Goal: Communication & Community: Participate in discussion

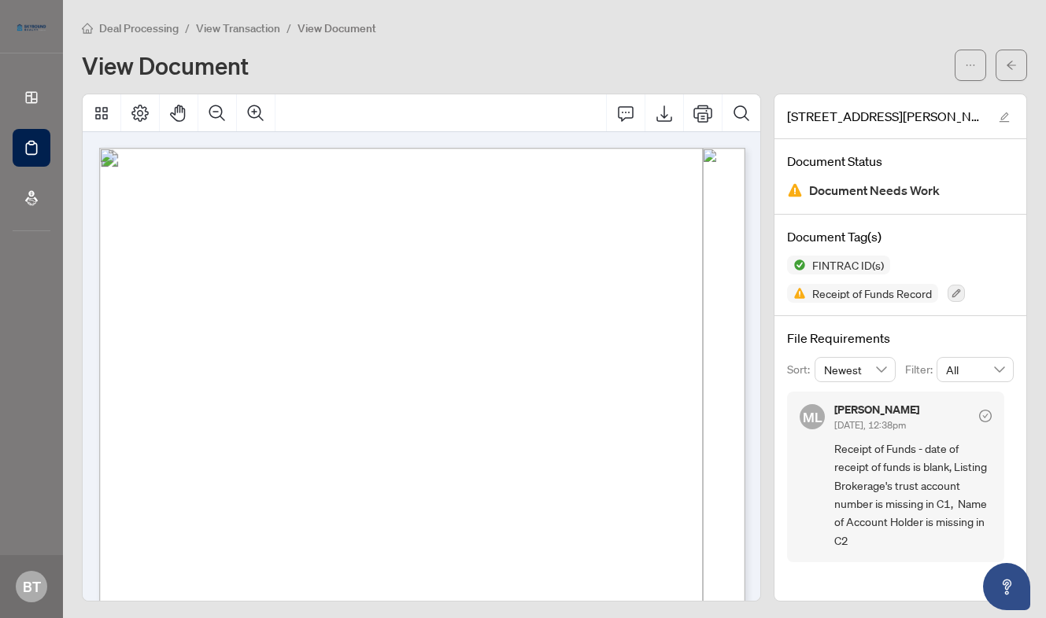
click at [149, 31] on span "Deal Processing" at bounding box center [138, 28] width 79 height 14
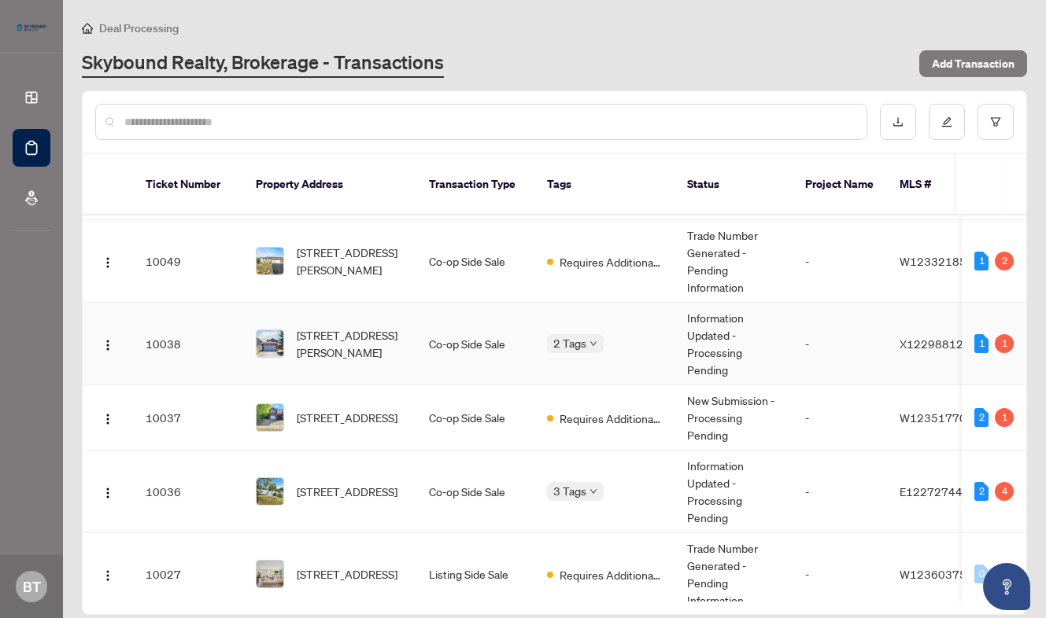
scroll to position [79, 0]
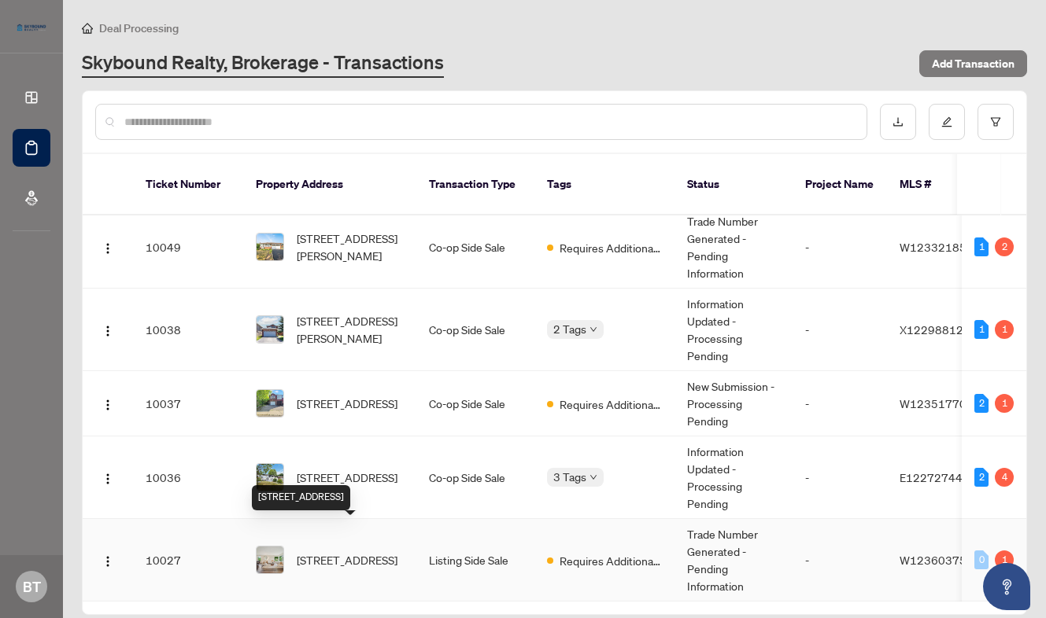
click at [338, 552] on span "[STREET_ADDRESS]" at bounding box center [347, 560] width 101 height 17
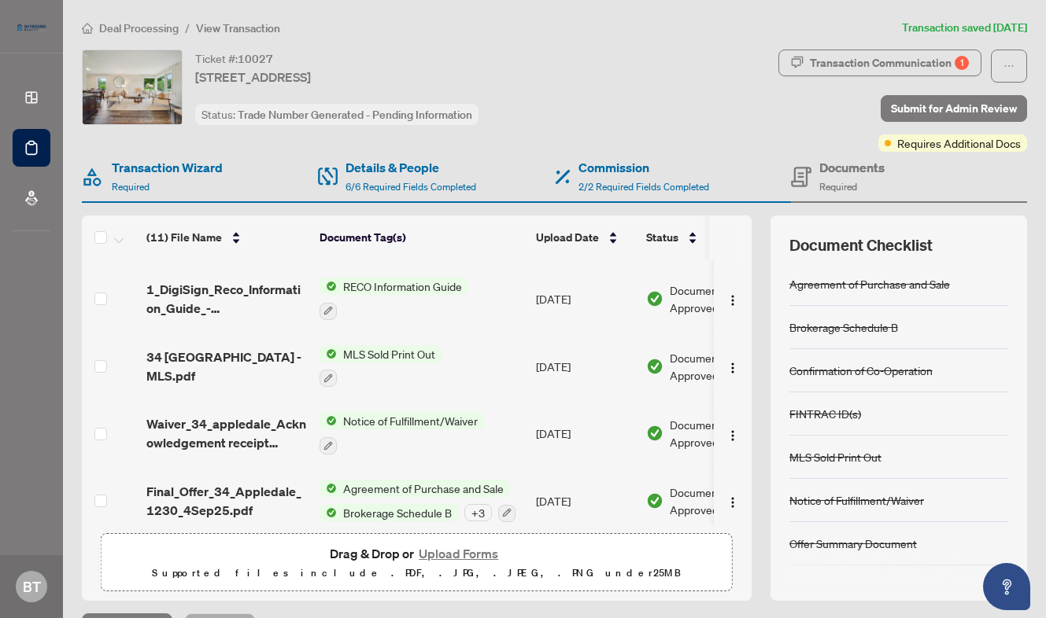
scroll to position [466, 0]
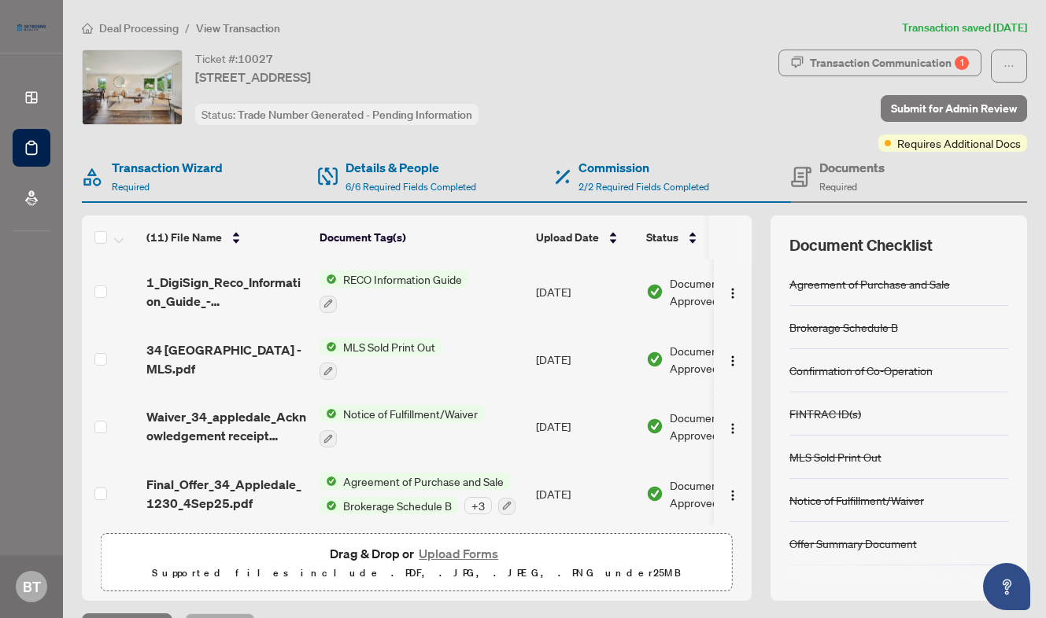
click at [868, 76] on span "Transaction Communication 1" at bounding box center [879, 66] width 203 height 33
click at [870, 68] on div "Transaction Communication 1" at bounding box center [889, 62] width 159 height 25
type textarea "**********"
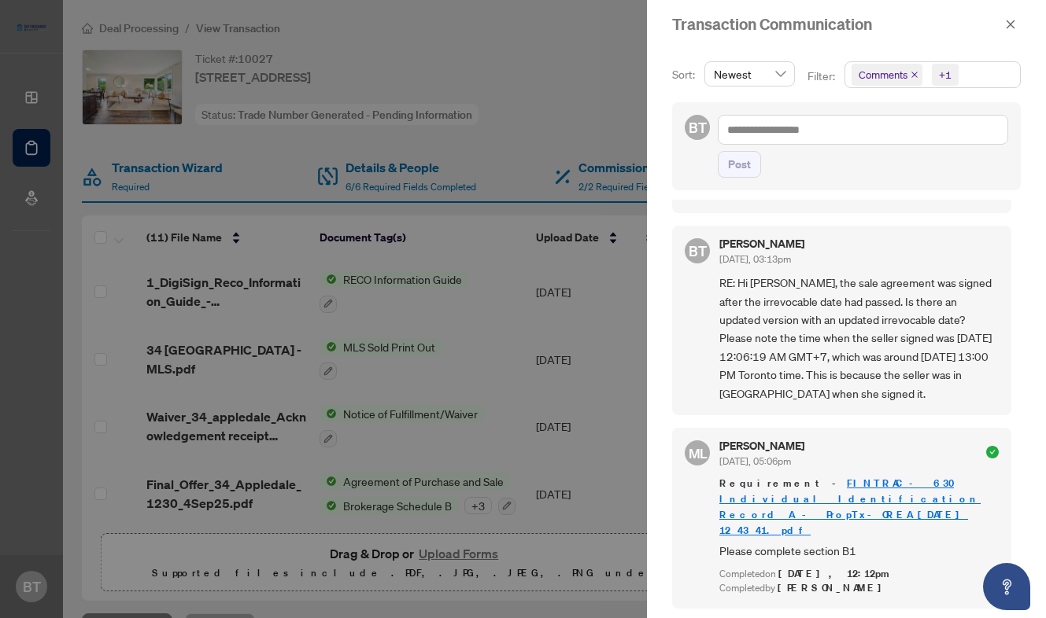
scroll to position [395, 0]
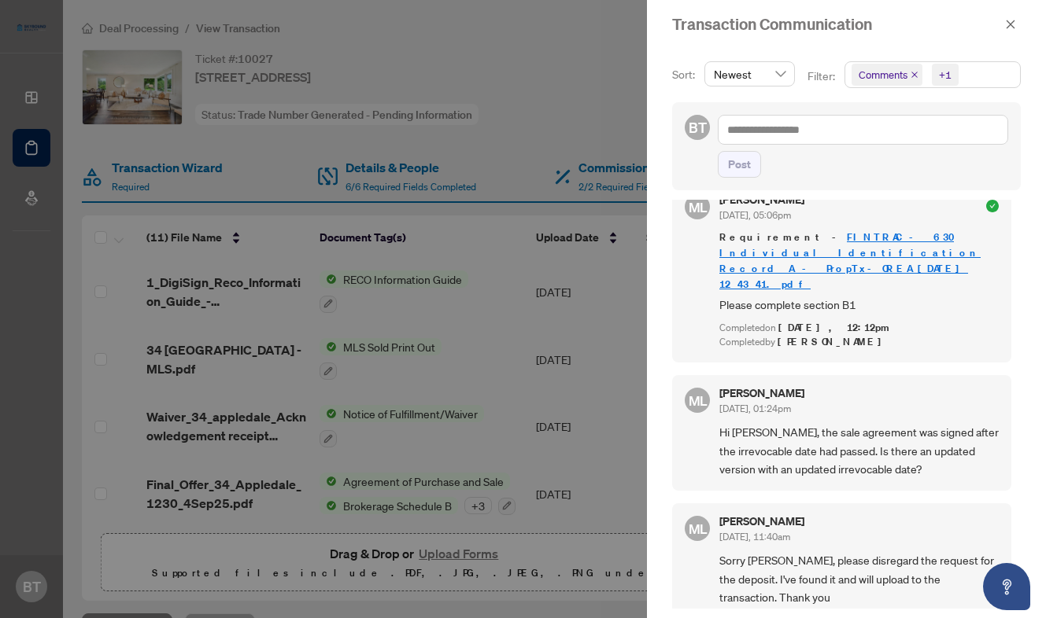
click at [560, 120] on div at bounding box center [523, 309] width 1046 height 618
click at [1006, 20] on icon "close" at bounding box center [1010, 24] width 11 height 11
